Goal: Obtain resource: Obtain resource

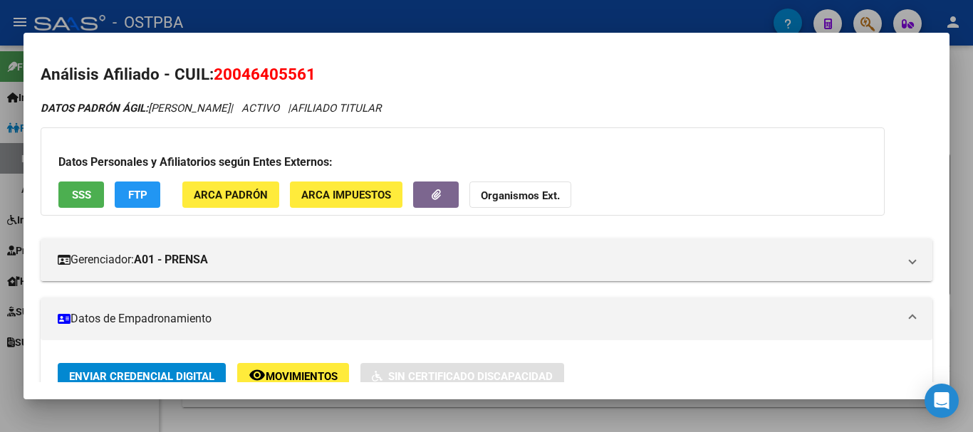
scroll to position [356, 0]
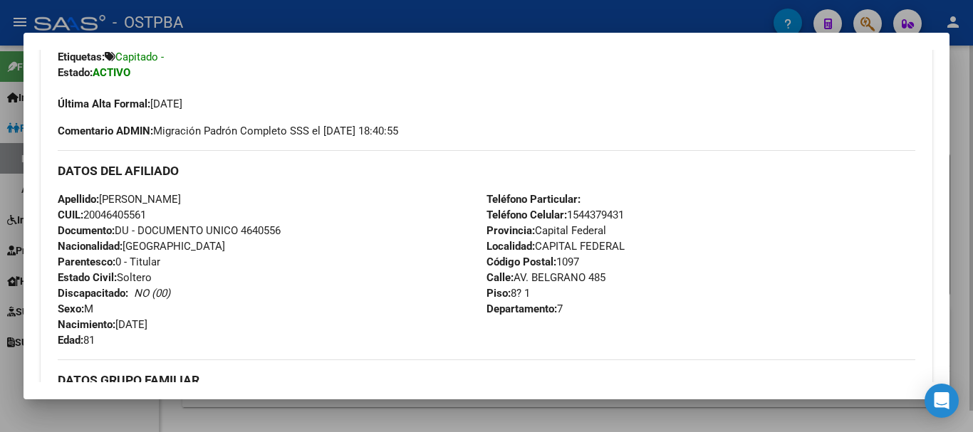
drag, startPoint x: 140, startPoint y: 413, endPoint x: 348, endPoint y: 270, distance: 252.2
click at [140, 410] on div at bounding box center [486, 216] width 973 height 432
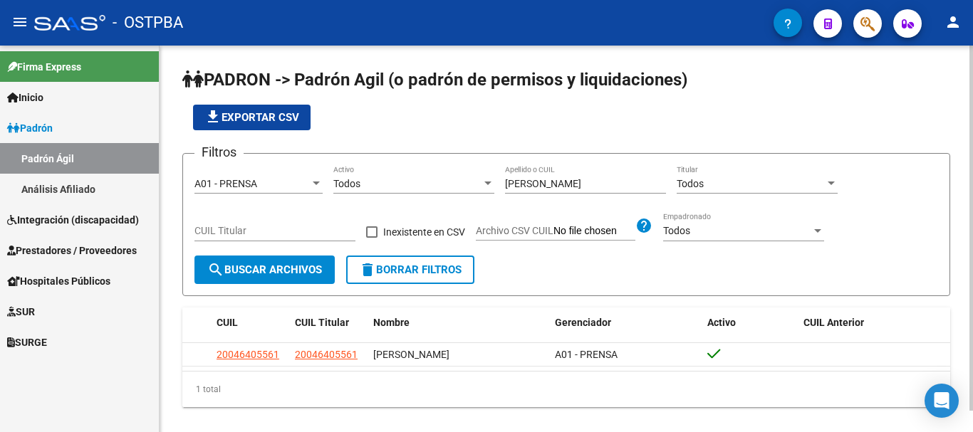
click at [566, 181] on input "[PERSON_NAME]" at bounding box center [585, 184] width 161 height 12
type input "L"
type input "ñ"
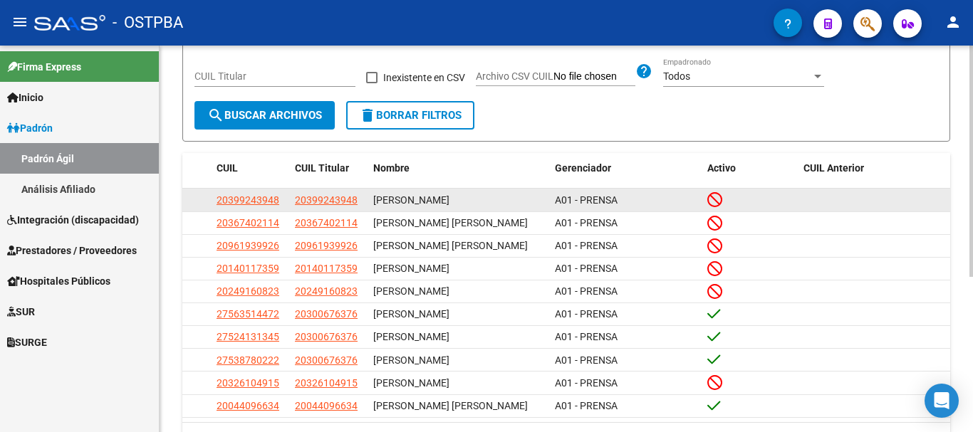
scroll to position [214, 0]
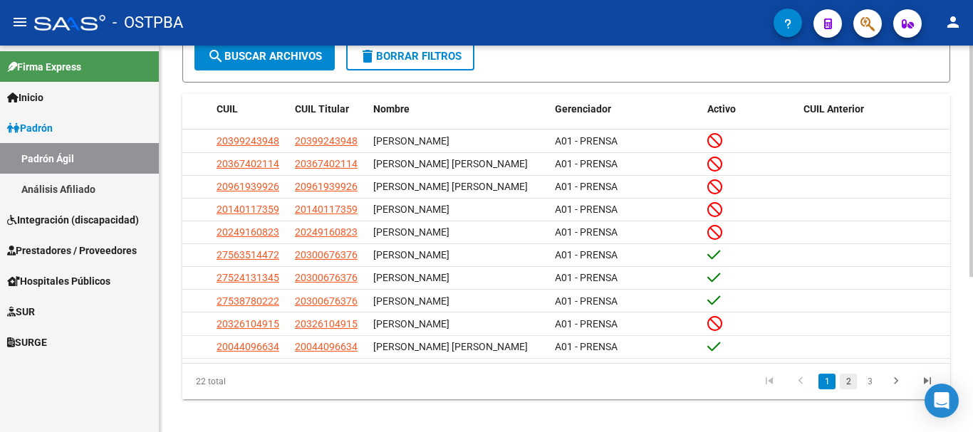
type input "nuñez"
click at [846, 390] on link "2" at bounding box center [848, 382] width 17 height 16
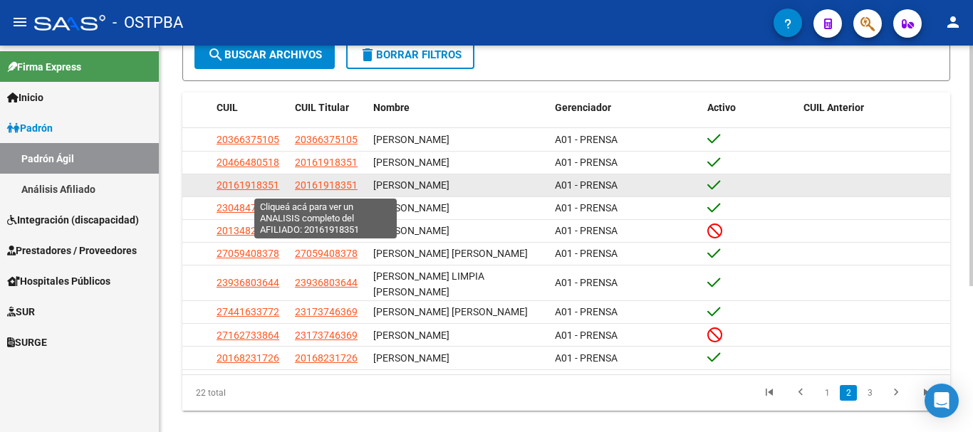
click at [320, 189] on span "20161918351" at bounding box center [326, 185] width 63 height 11
type textarea "20161918351"
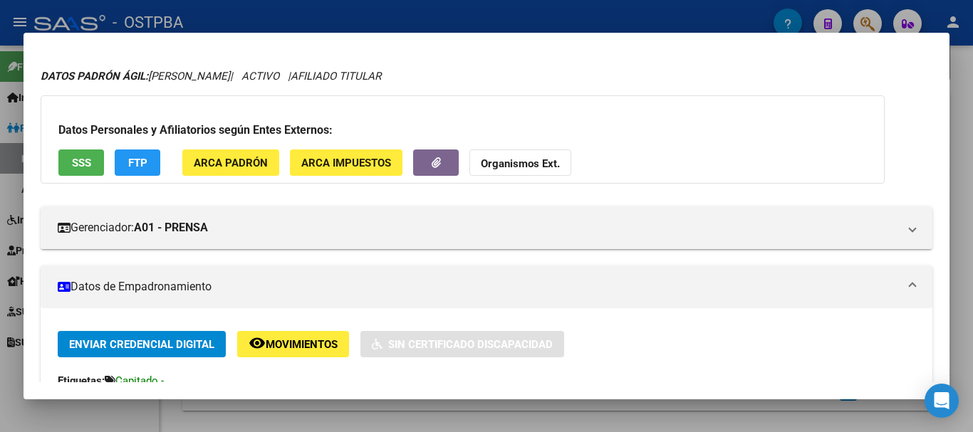
scroll to position [0, 0]
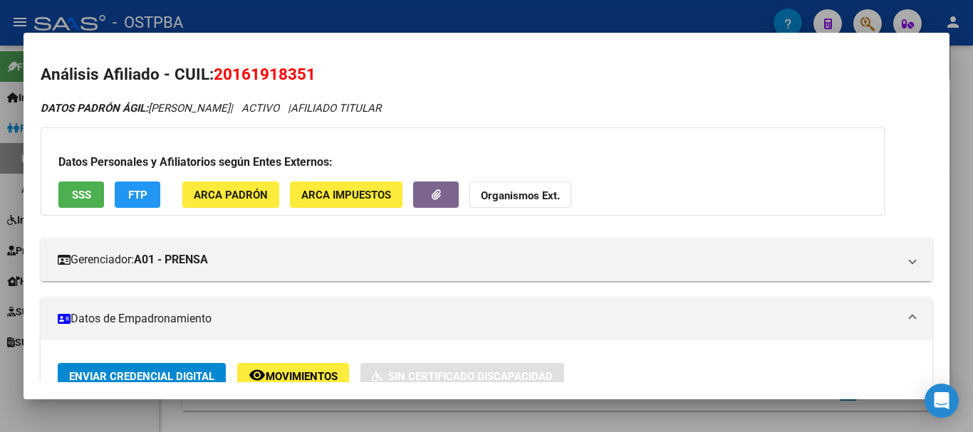
click at [395, 423] on div at bounding box center [486, 216] width 973 height 432
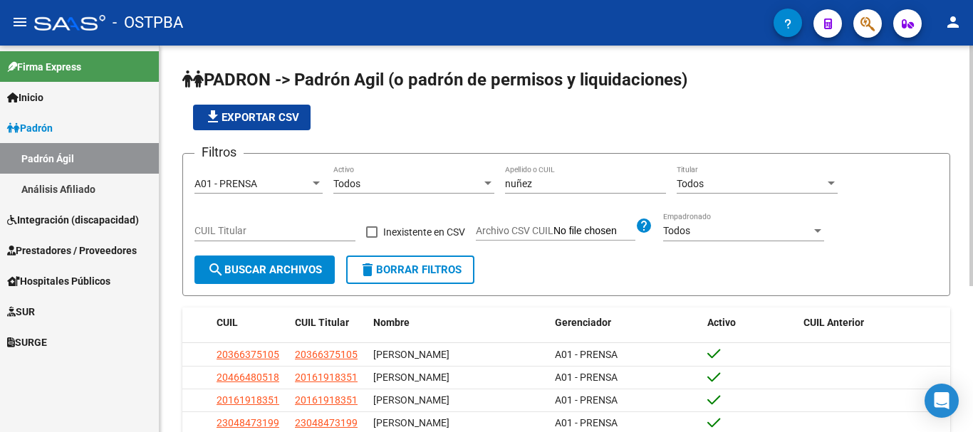
click at [544, 183] on input "nuñez" at bounding box center [585, 184] width 161 height 12
type input "n"
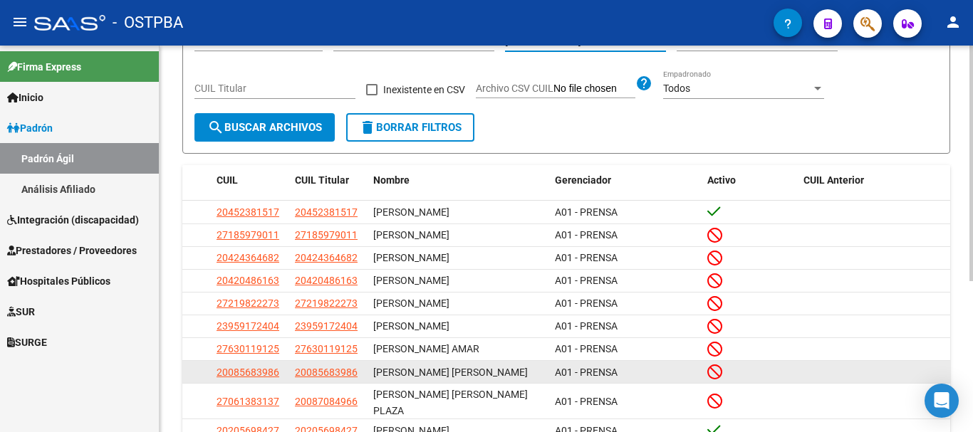
scroll to position [247, 0]
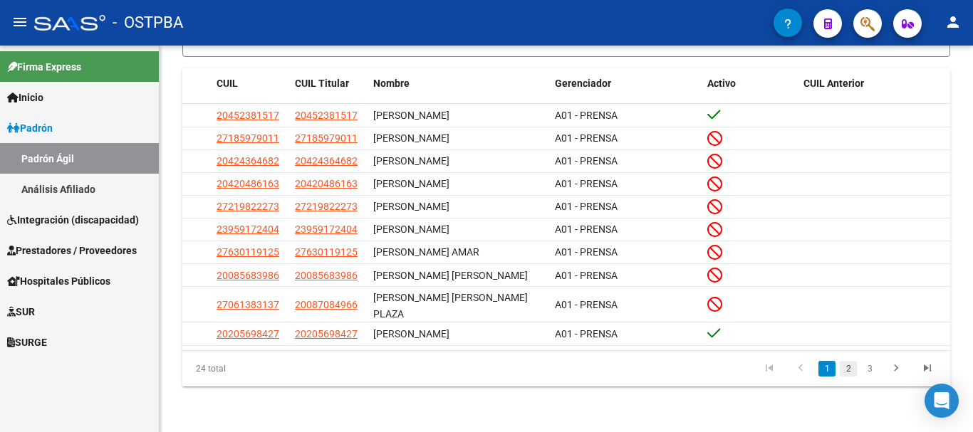
type input "[PERSON_NAME]"
click at [846, 368] on link "2" at bounding box center [848, 369] width 17 height 16
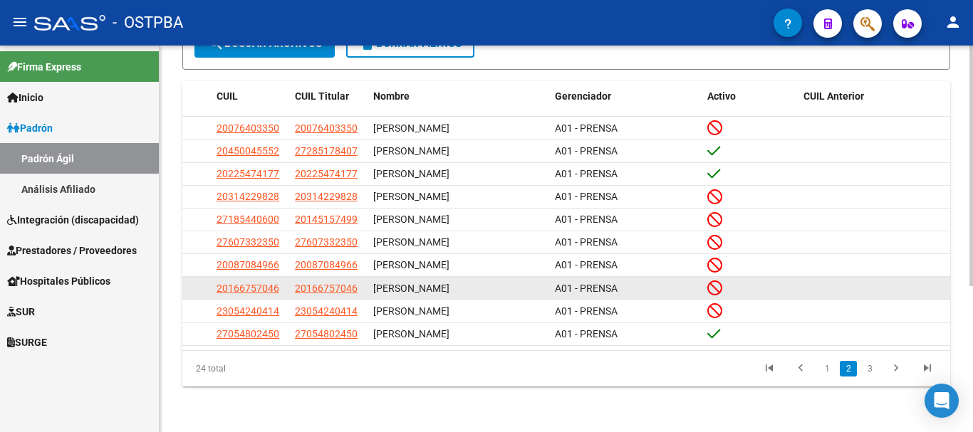
scroll to position [235, 0]
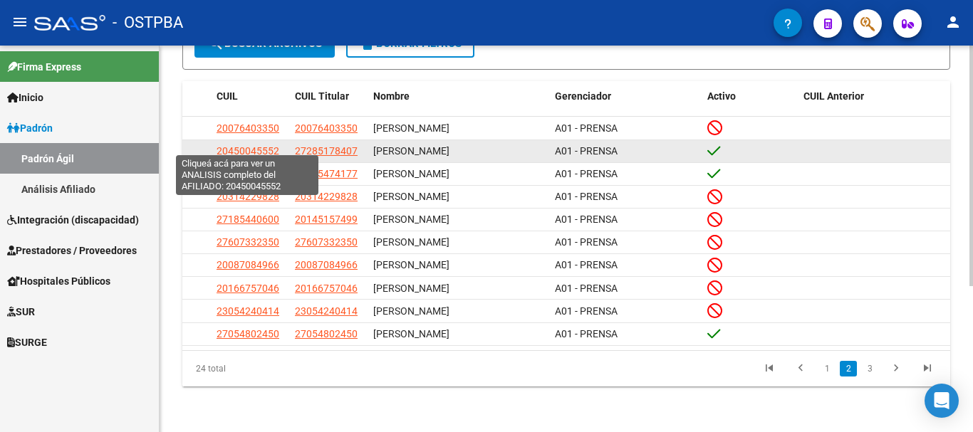
click at [247, 145] on span "20450045552" at bounding box center [248, 150] width 63 height 11
type textarea "20450045552"
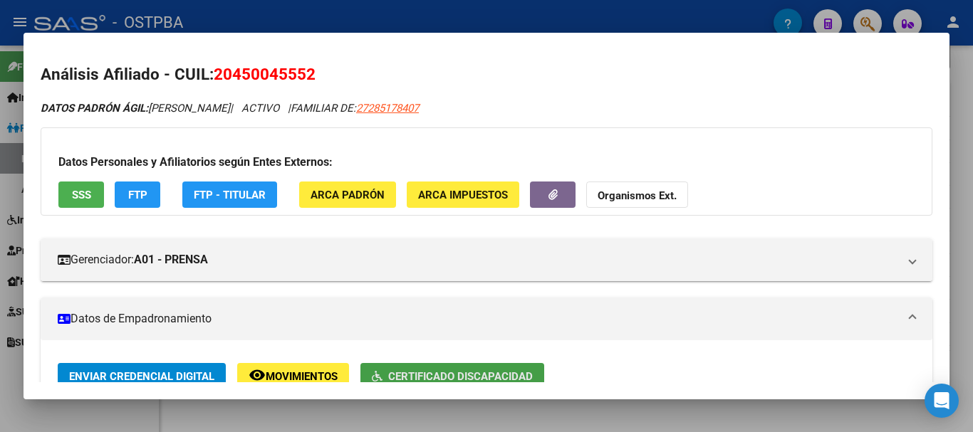
click at [437, 368] on button "Certificado Discapacidad" at bounding box center [453, 376] width 184 height 26
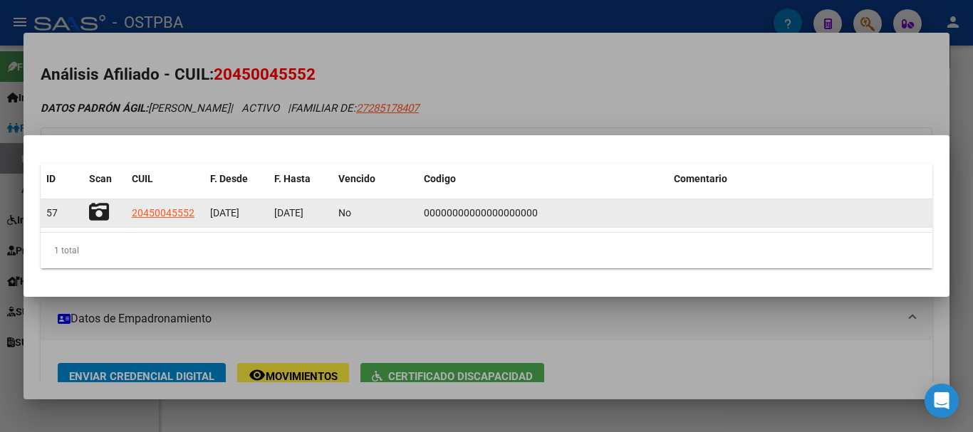
click at [96, 207] on icon at bounding box center [99, 212] width 20 height 20
drag, startPoint x: 296, startPoint y: 414, endPoint x: 276, endPoint y: 212, distance: 203.3
click at [296, 411] on div at bounding box center [486, 216] width 973 height 432
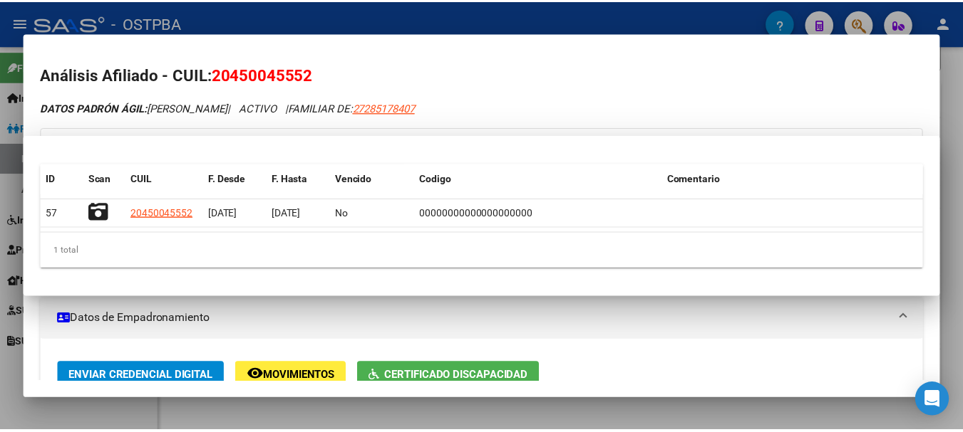
scroll to position [6, 0]
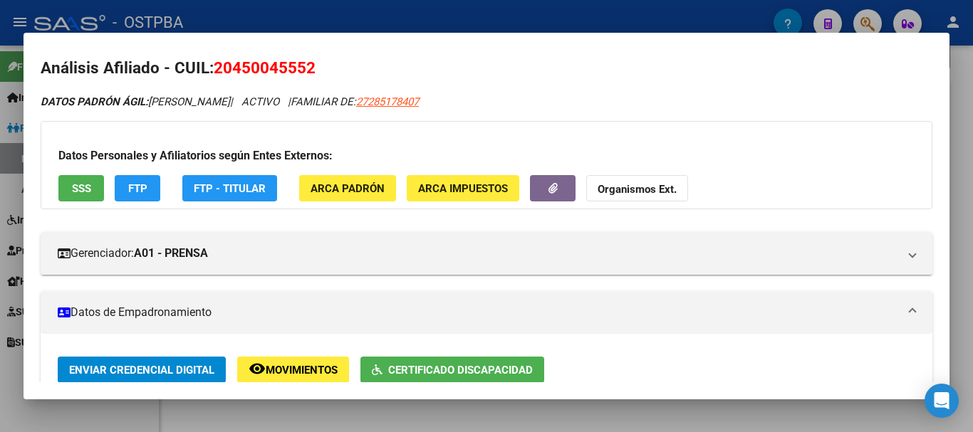
click at [965, 71] on div at bounding box center [486, 216] width 973 height 432
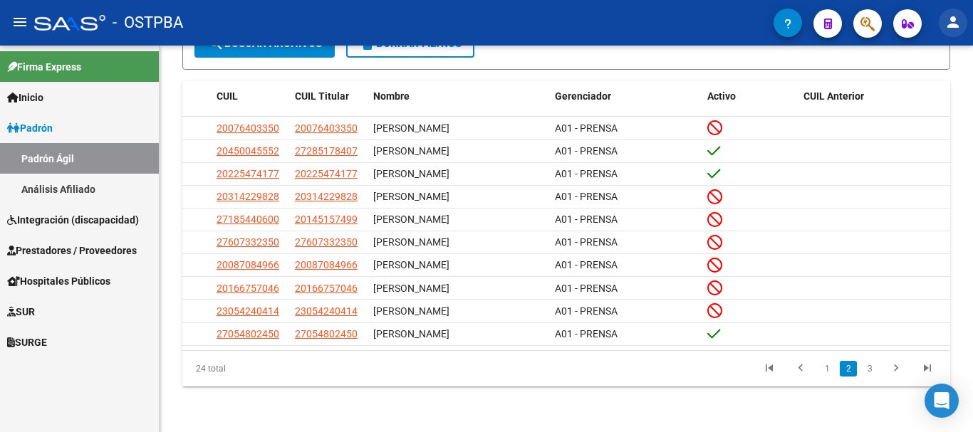
click at [957, 25] on mat-icon "person" at bounding box center [953, 22] width 17 height 17
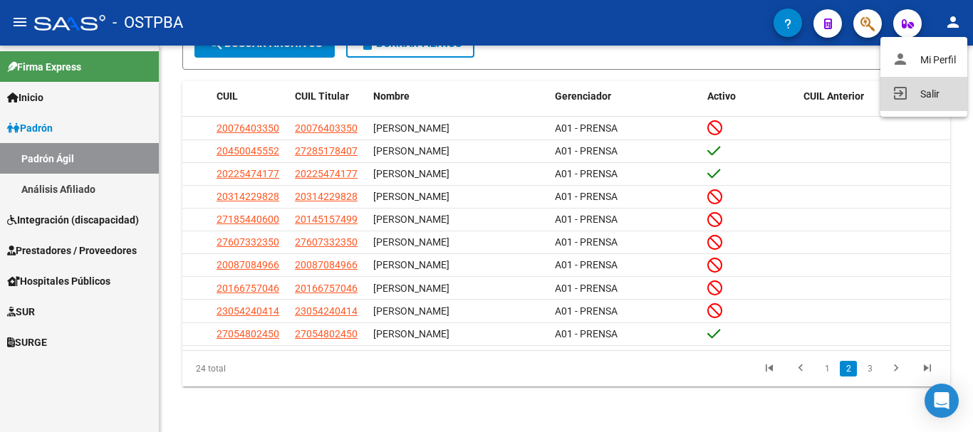
click at [928, 93] on button "exit_to_app Salir" at bounding box center [924, 94] width 87 height 34
